Goal: Information Seeking & Learning: Learn about a topic

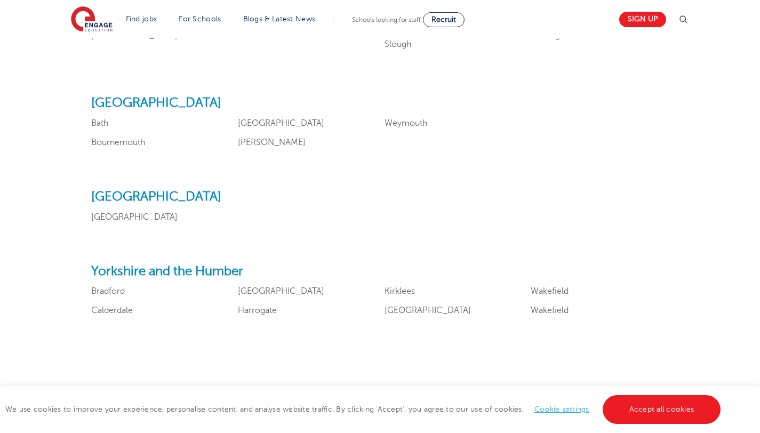
scroll to position [1237, 0]
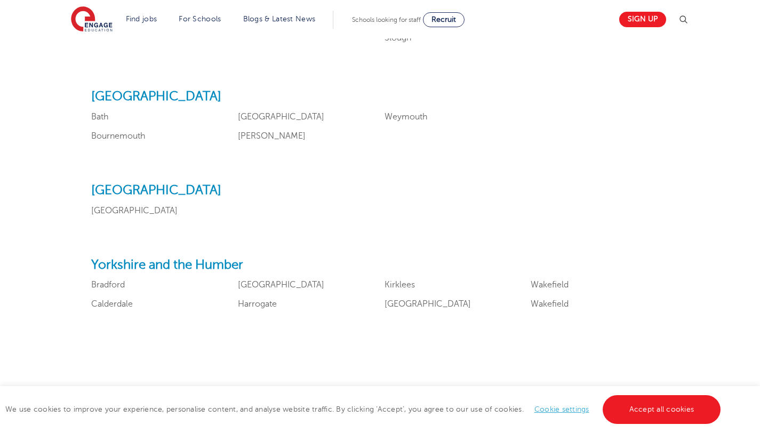
click at [180, 261] on h2 "Yorkshire and the Humber" at bounding box center [379, 265] width 577 height 15
click at [113, 305] on link "Calderdale" at bounding box center [112, 304] width 42 height 10
click at [99, 280] on link "Bradford" at bounding box center [108, 285] width 34 height 10
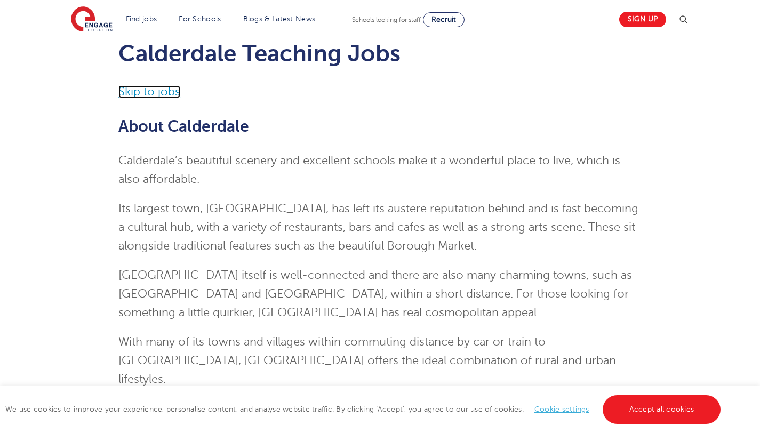
click at [168, 89] on link "Skip to jobs" at bounding box center [149, 91] width 62 height 13
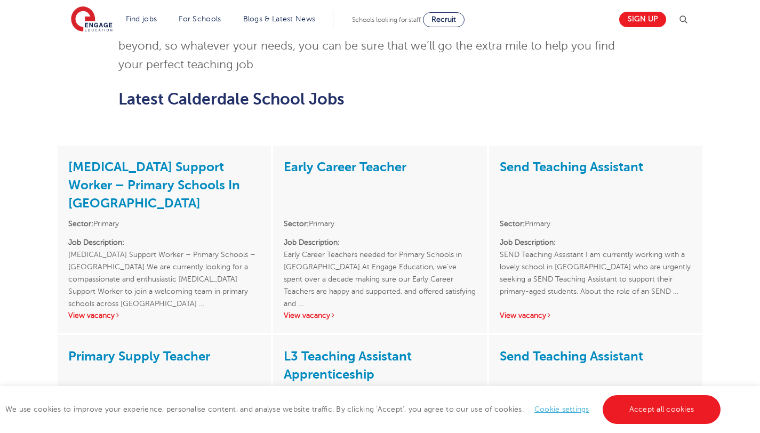
scroll to position [1207, 0]
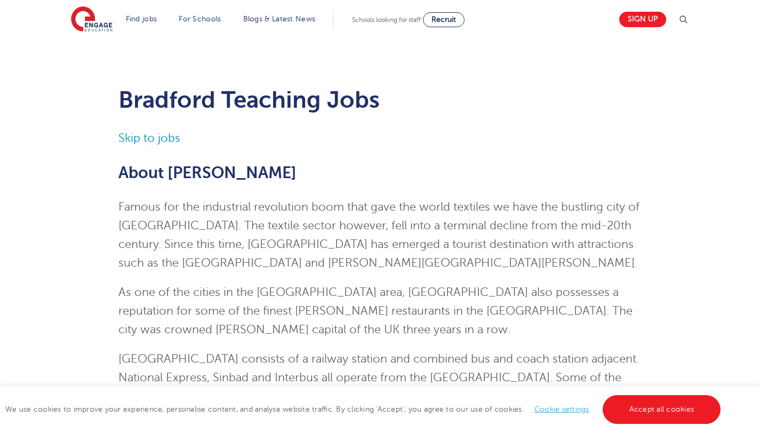
click at [171, 134] on link "Skip to jobs" at bounding box center [149, 138] width 62 height 13
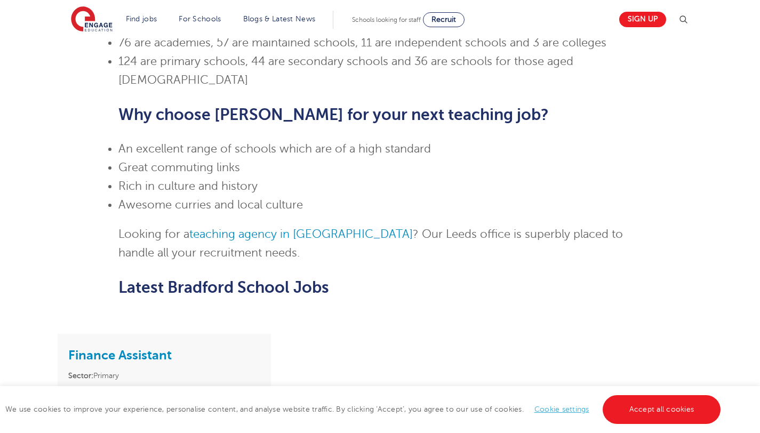
scroll to position [574, 0]
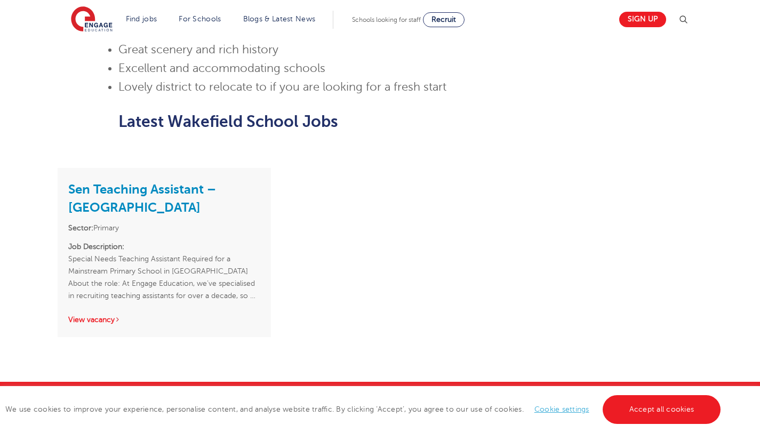
scroll to position [769, 0]
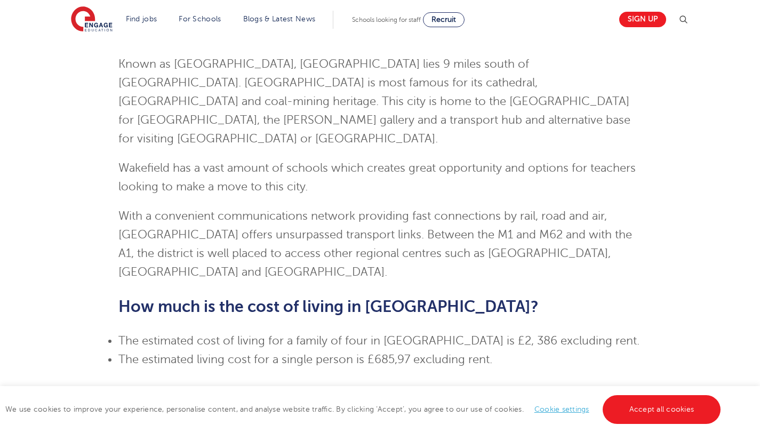
scroll to position [769, 0]
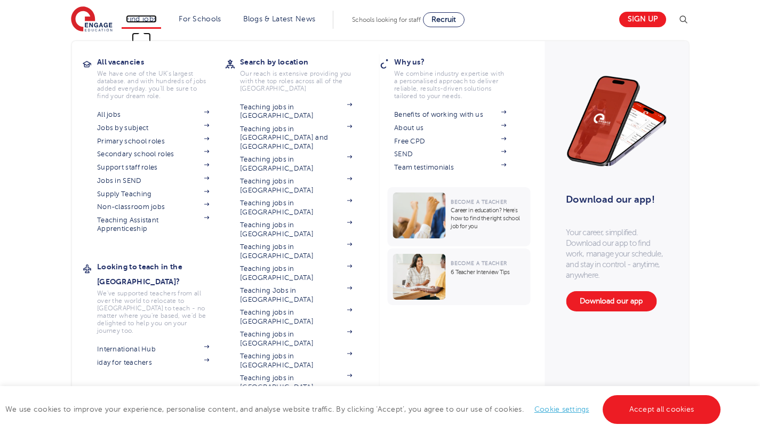
click at [154, 19] on link "Find jobs" at bounding box center [141, 19] width 31 height 8
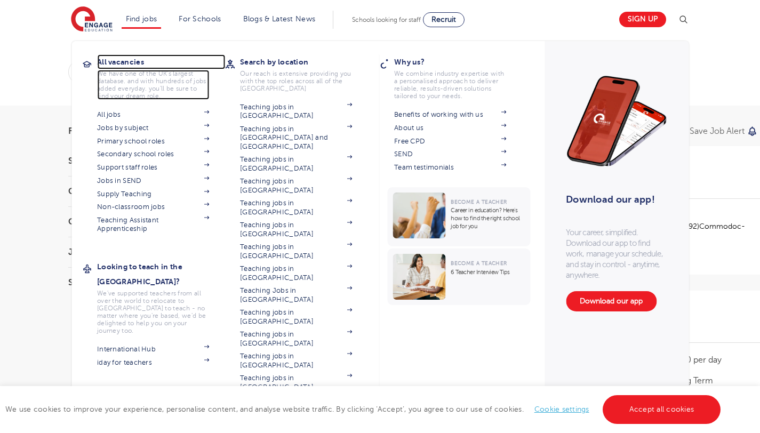
click at [131, 58] on h3 "All vacancies" at bounding box center [161, 61] width 128 height 15
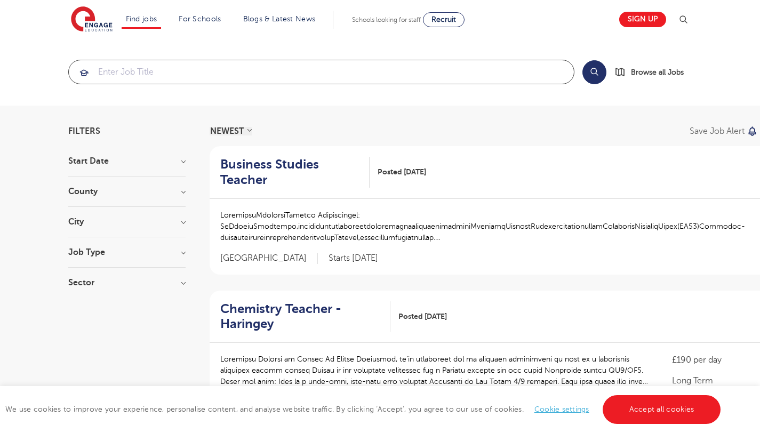
click at [219, 69] on input "search" at bounding box center [321, 71] width 505 height 23
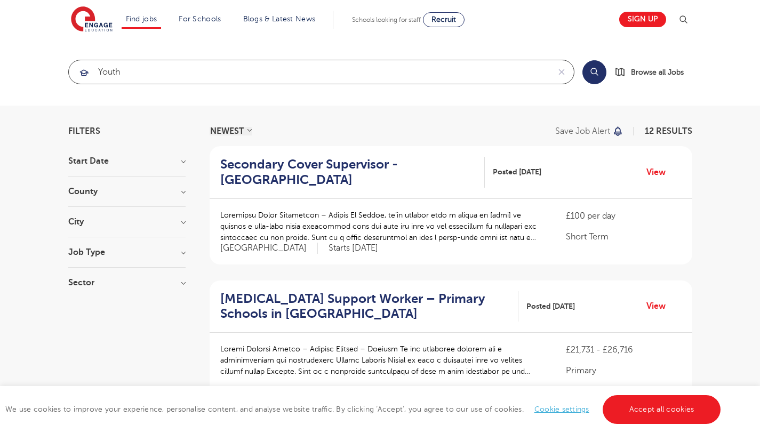
click button "Submit" at bounding box center [0, 0] width 0 height 0
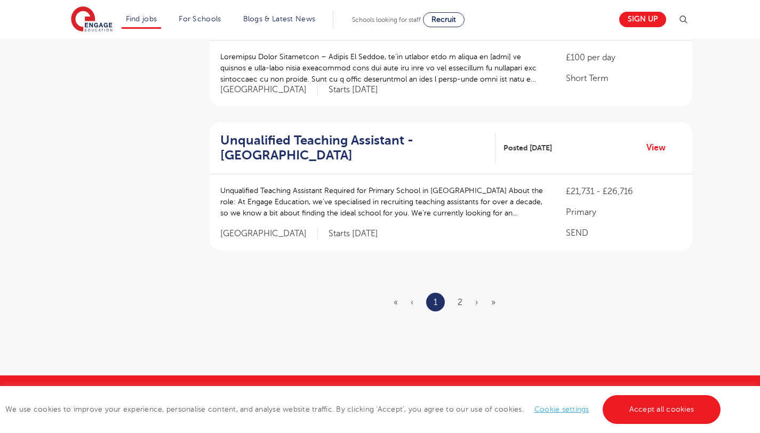
scroll to position [1267, 0]
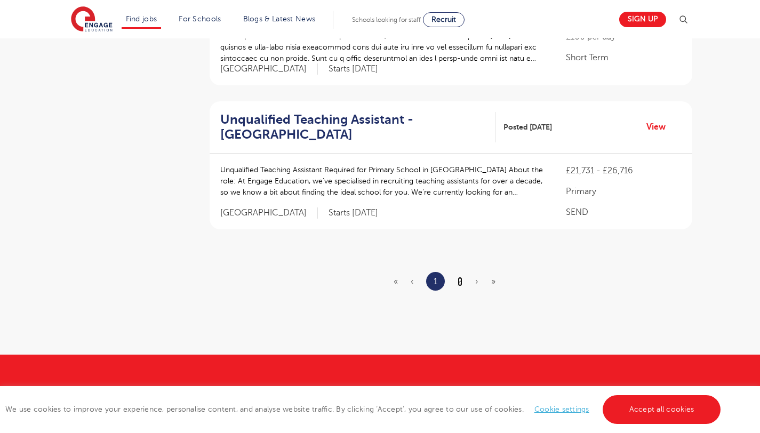
click at [460, 277] on link "2" at bounding box center [459, 282] width 5 height 10
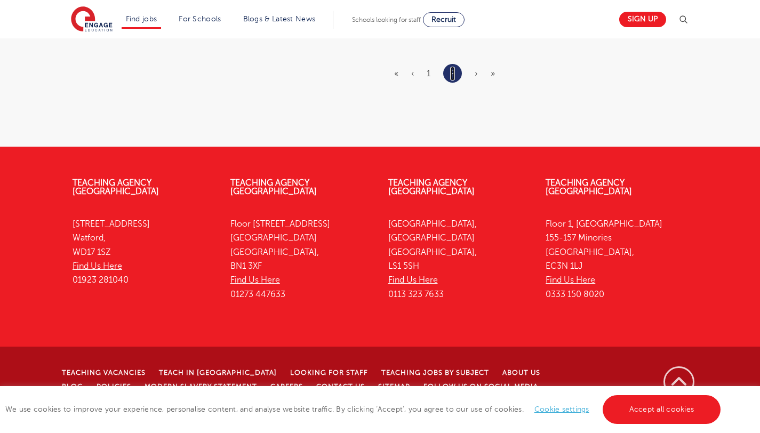
scroll to position [0, 0]
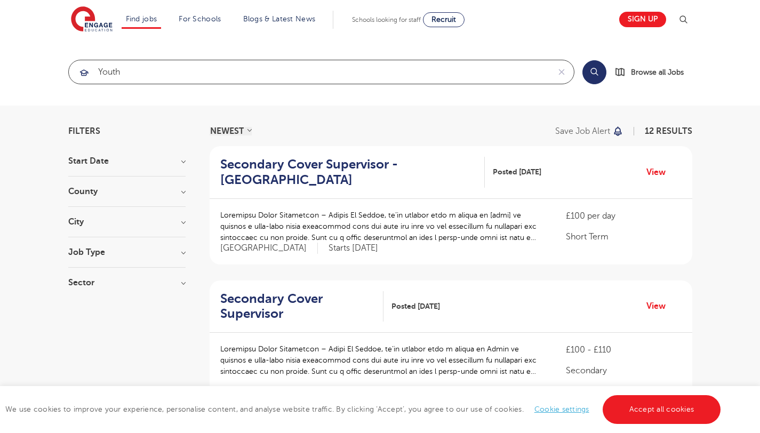
click at [146, 74] on input "youth" at bounding box center [309, 71] width 480 height 23
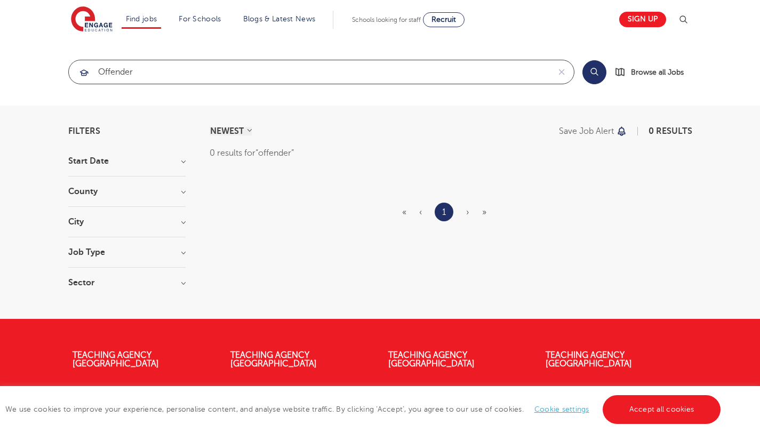
click button "Submit" at bounding box center [0, 0] width 0 height 0
click at [143, 73] on input "offender" at bounding box center [309, 71] width 480 height 23
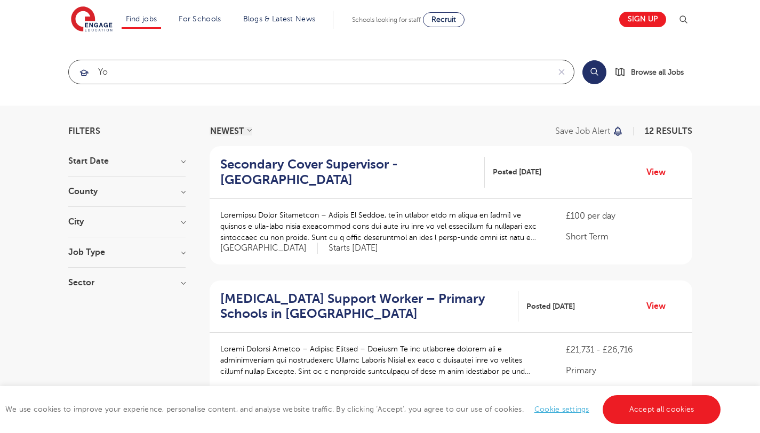
type input "y"
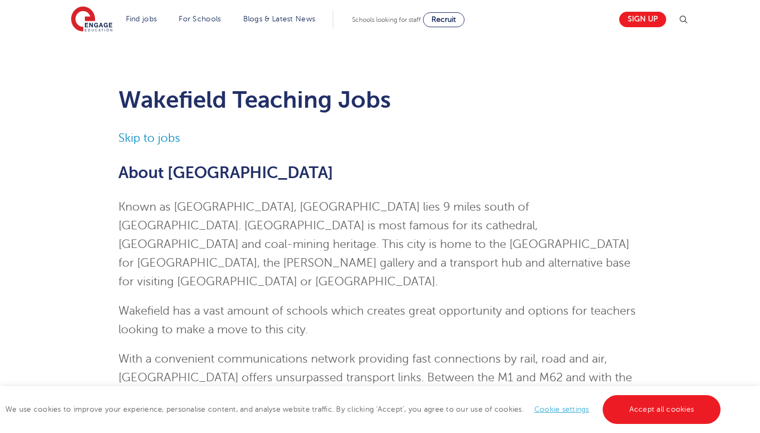
click at [278, 174] on h2 "About [GEOGRAPHIC_DATA]" at bounding box center [379, 173] width 523 height 18
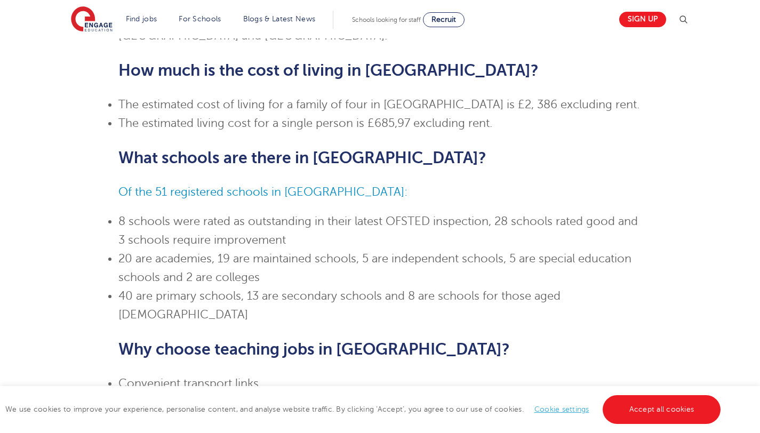
scroll to position [374, 0]
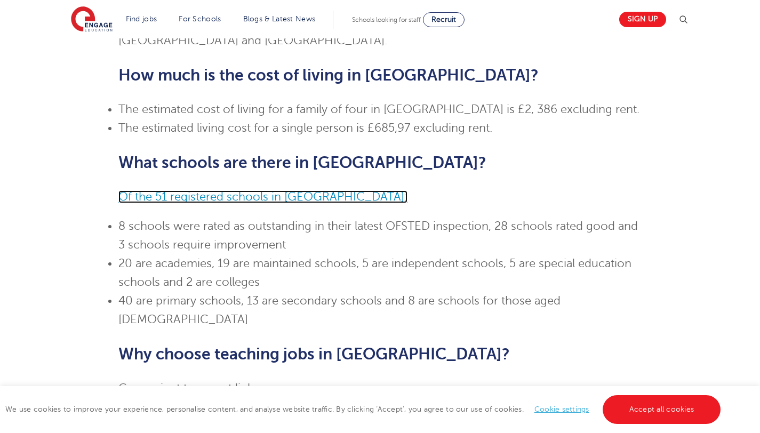
click at [287, 190] on span "Of the 51 registered schools in [GEOGRAPHIC_DATA]:" at bounding box center [262, 196] width 289 height 13
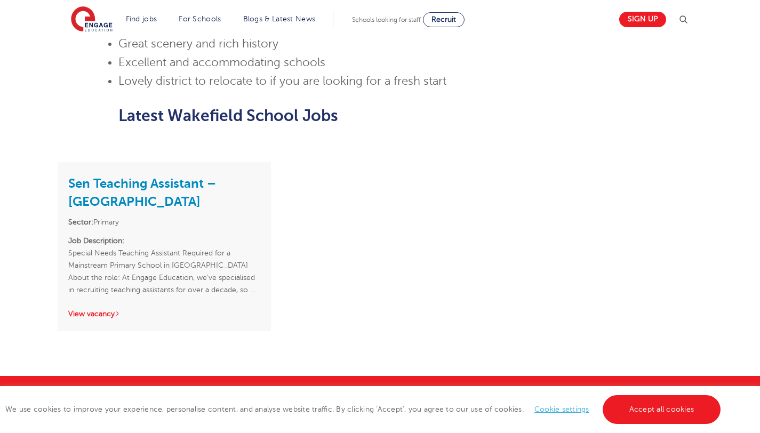
scroll to position [739, 0]
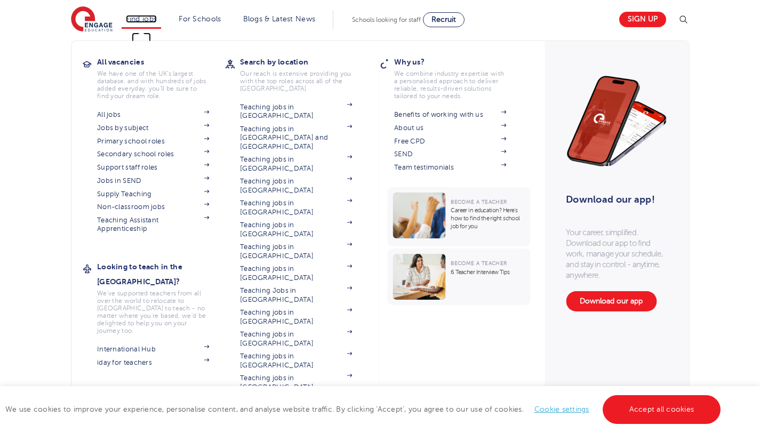
click at [152, 15] on link "Find jobs" at bounding box center [141, 19] width 31 height 8
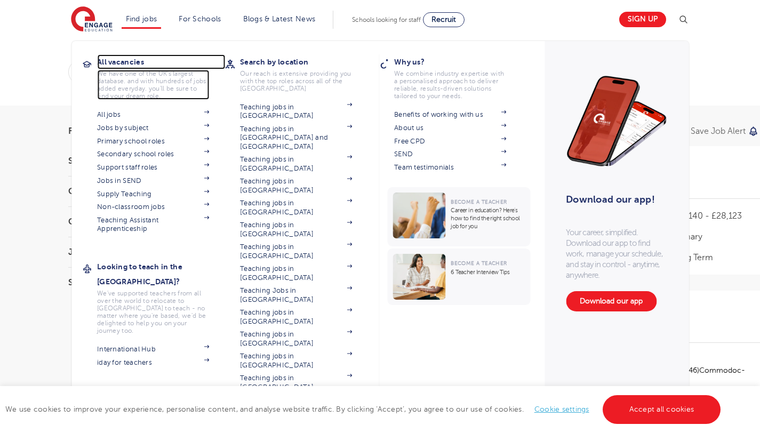
click at [138, 55] on h3 "All vacancies" at bounding box center [161, 61] width 128 height 15
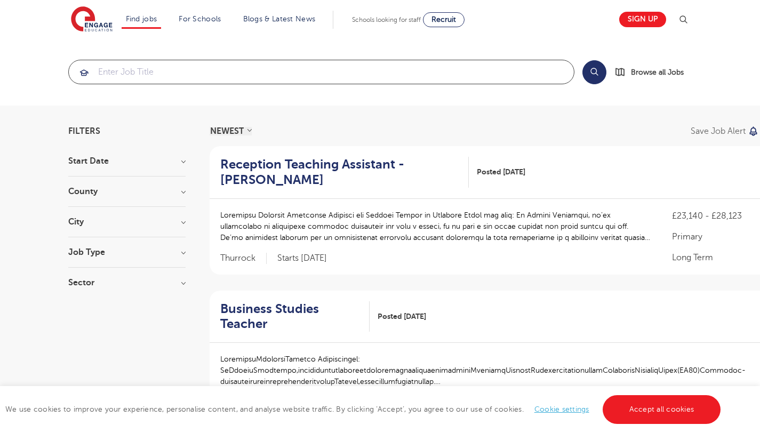
click at [200, 72] on input "search" at bounding box center [321, 71] width 505 height 23
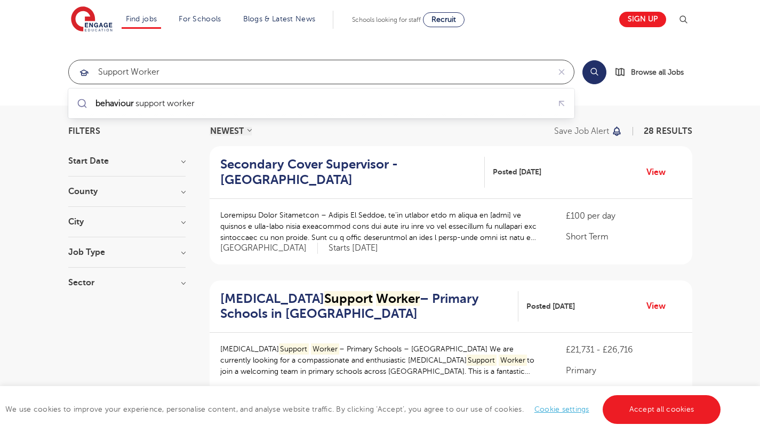
type input "support worker"
click button "Submit" at bounding box center [0, 0] width 0 height 0
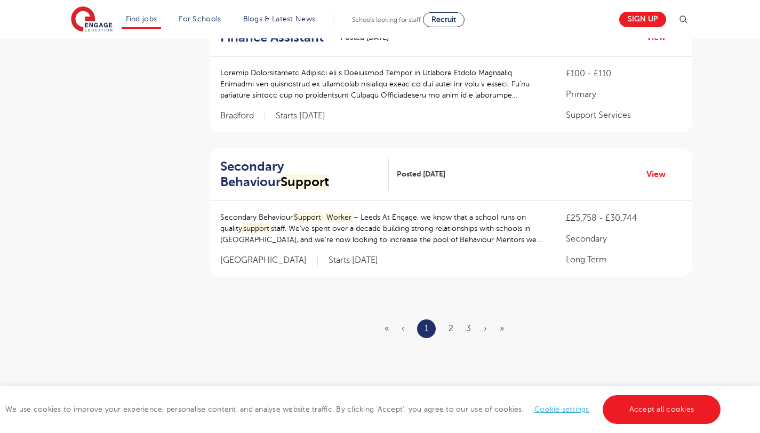
scroll to position [1224, 0]
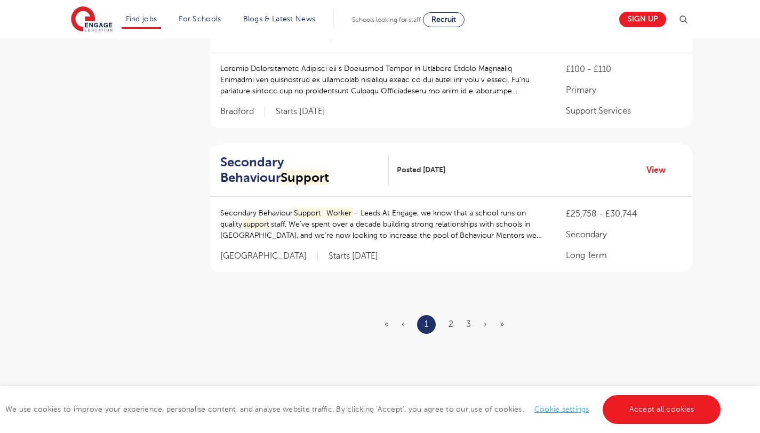
click at [446, 322] on ul "« ‹ 1 2 3 › »" at bounding box center [450, 324] width 132 height 19
click at [454, 322] on ul "« ‹ 1 2 3 › »" at bounding box center [450, 324] width 132 height 19
click at [451, 322] on link "2" at bounding box center [450, 324] width 5 height 10
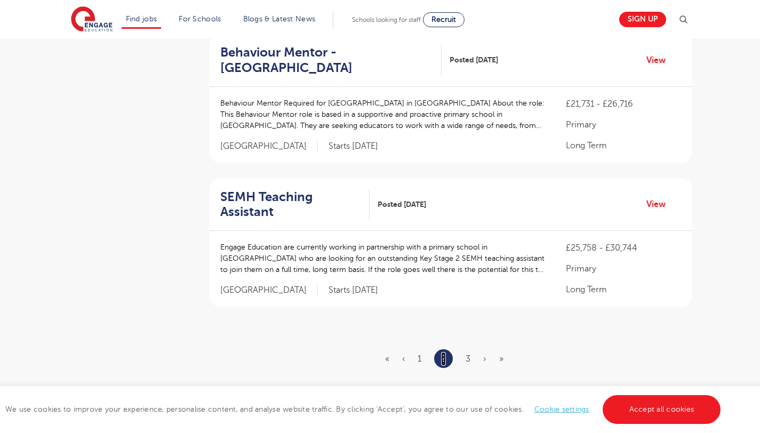
scroll to position [1222, 0]
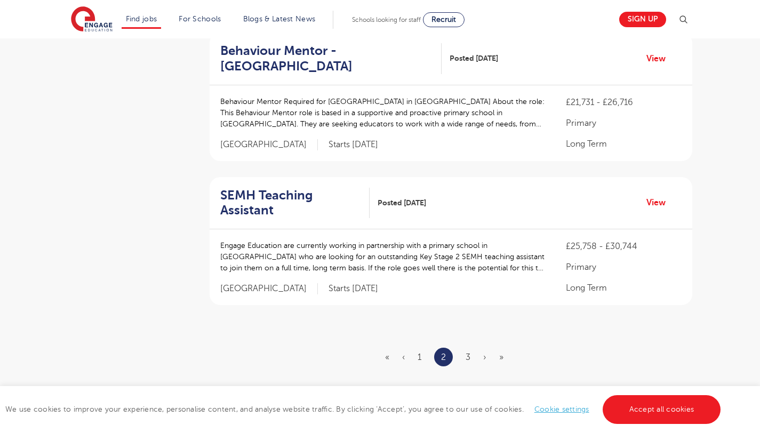
click at [463, 353] on ul "« ‹ 1 2 3 › »" at bounding box center [450, 357] width 131 height 19
click at [468, 357] on link "3" at bounding box center [467, 357] width 5 height 10
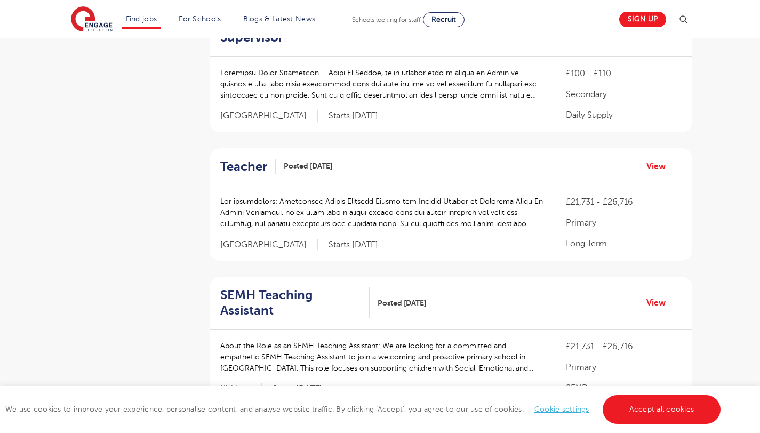
scroll to position [1046, 0]
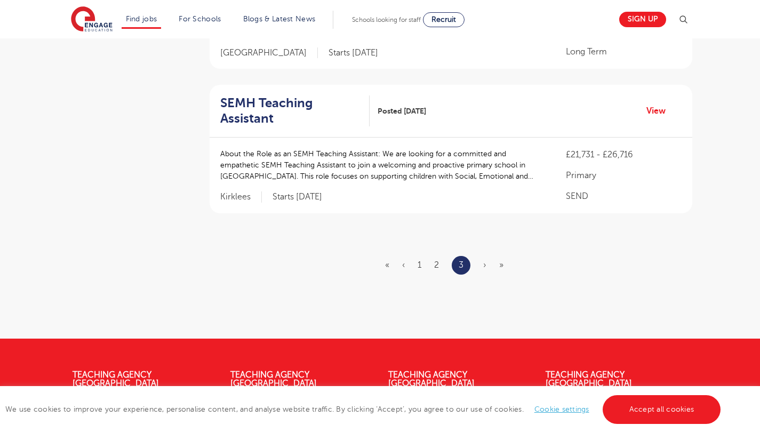
click at [485, 260] on span "›" at bounding box center [484, 265] width 3 height 10
